Goal: Task Accomplishment & Management: Complete application form

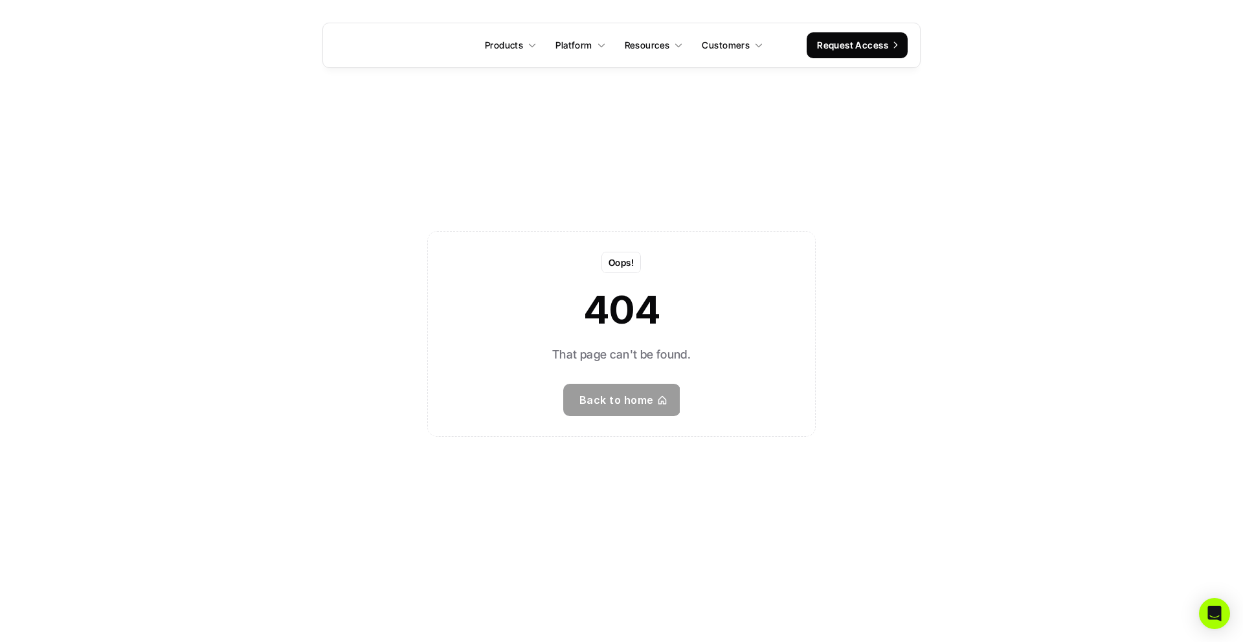
click at [602, 405] on p "Back to home" at bounding box center [617, 400] width 74 height 19
